Goal: Task Accomplishment & Management: Manage account settings

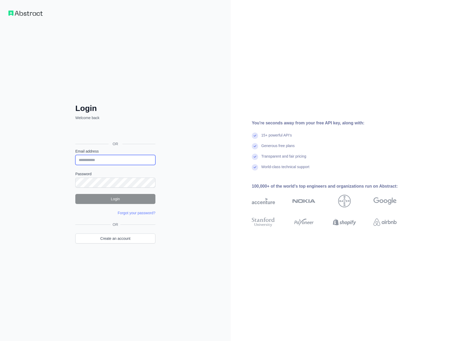
click at [109, 158] on input "Email address" at bounding box center [115, 160] width 80 height 10
click at [122, 104] on h2 "Login" at bounding box center [115, 108] width 80 height 9
